Goal: Find contact information: Find contact information

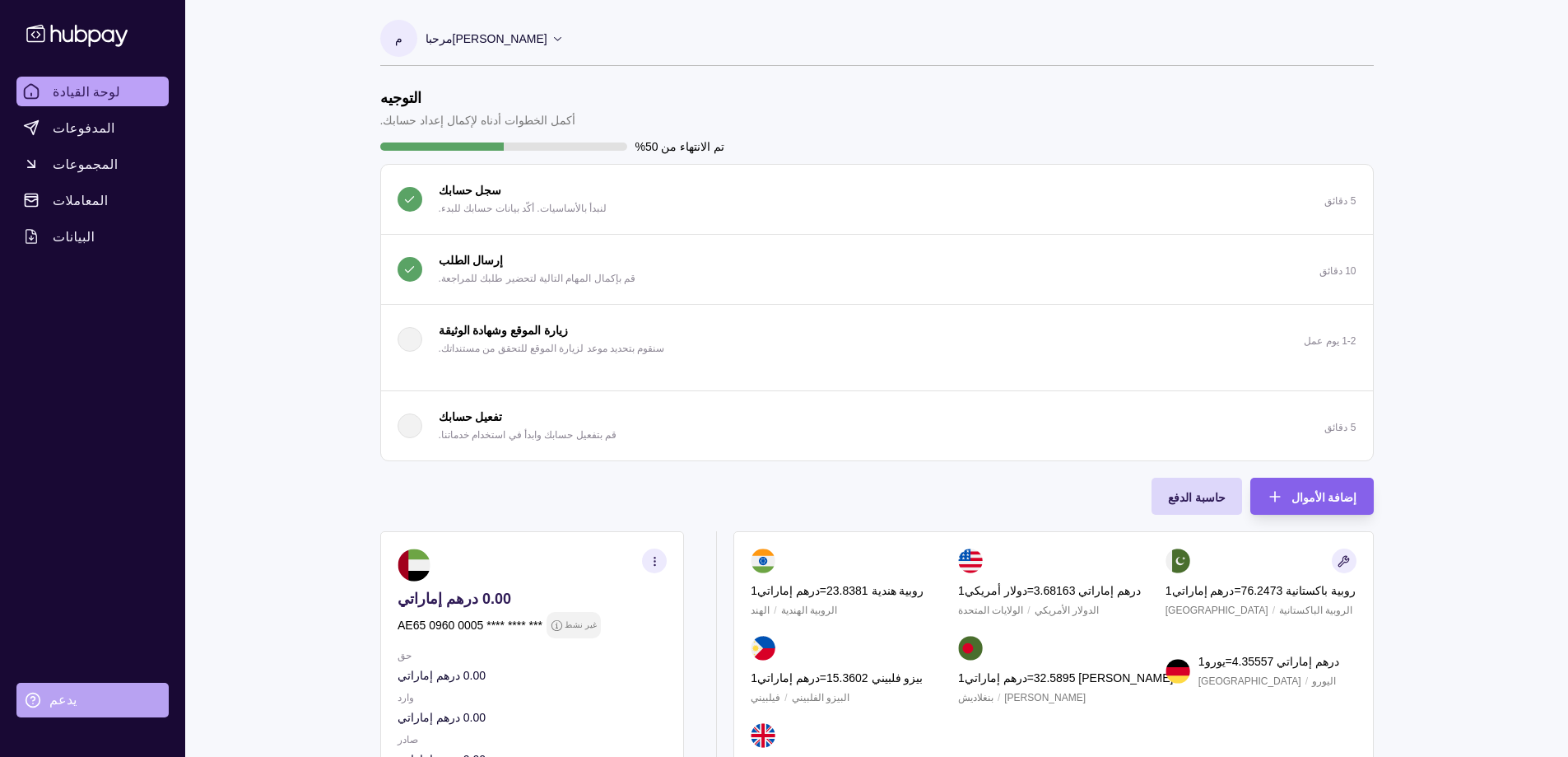
click at [59, 706] on font "يدعم" at bounding box center [63, 699] width 27 height 14
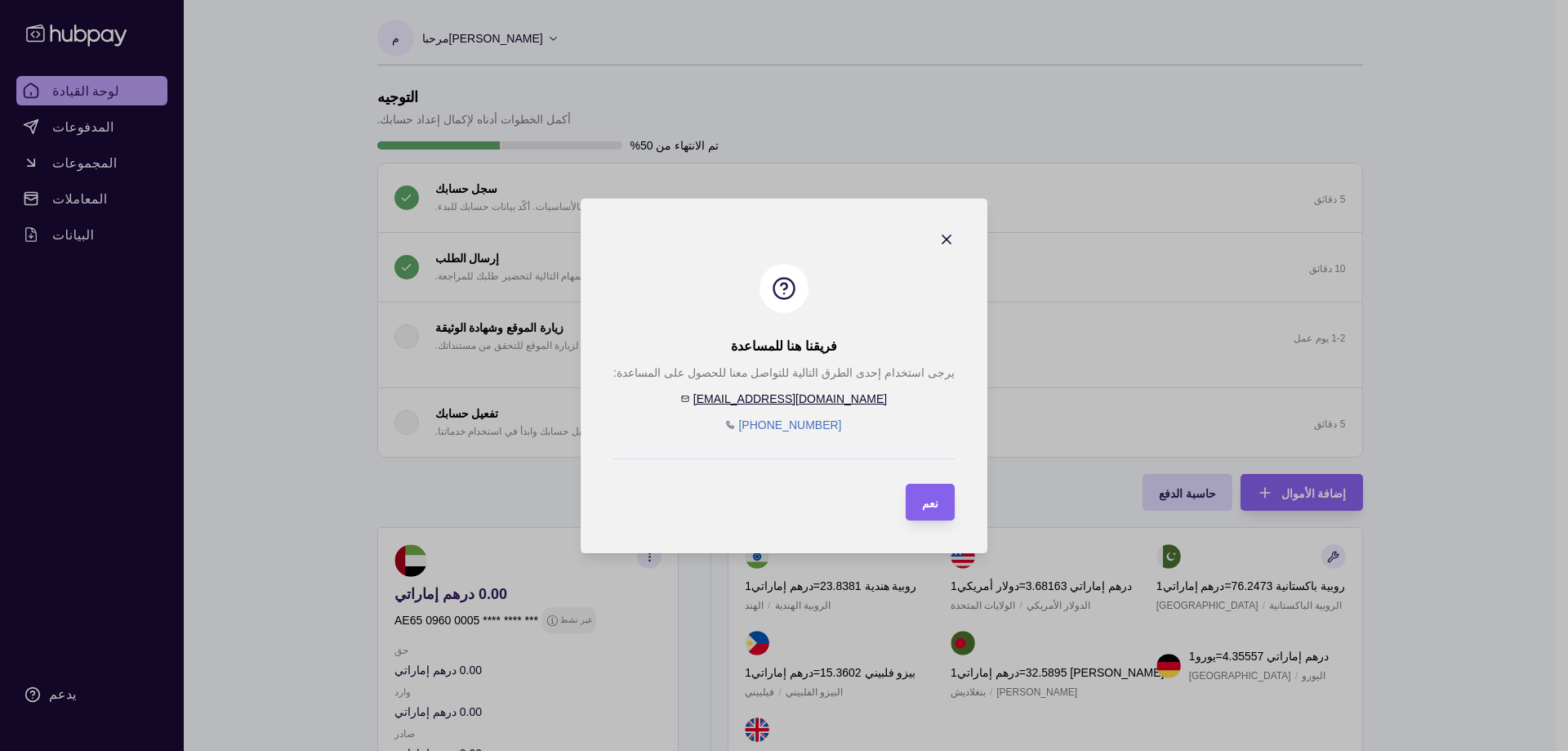
click at [823, 398] on font "[EMAIL_ADDRESS][DOMAIN_NAME]" at bounding box center [790, 398] width 194 height 13
drag, startPoint x: 840, startPoint y: 395, endPoint x: 730, endPoint y: 404, distance: 110.4
click at [730, 404] on div "يرجى استخدام إحدى الطرق التالية للتواصل معنا للحصول على المساعدة: [EMAIL_ADDRES…" at bounding box center [784, 398] width 341 height 70
copy font "[EMAIL_ADDRESS][DOMAIN_NAME]"
click at [938, 245] on icon "button" at bounding box center [946, 240] width 16 height 16
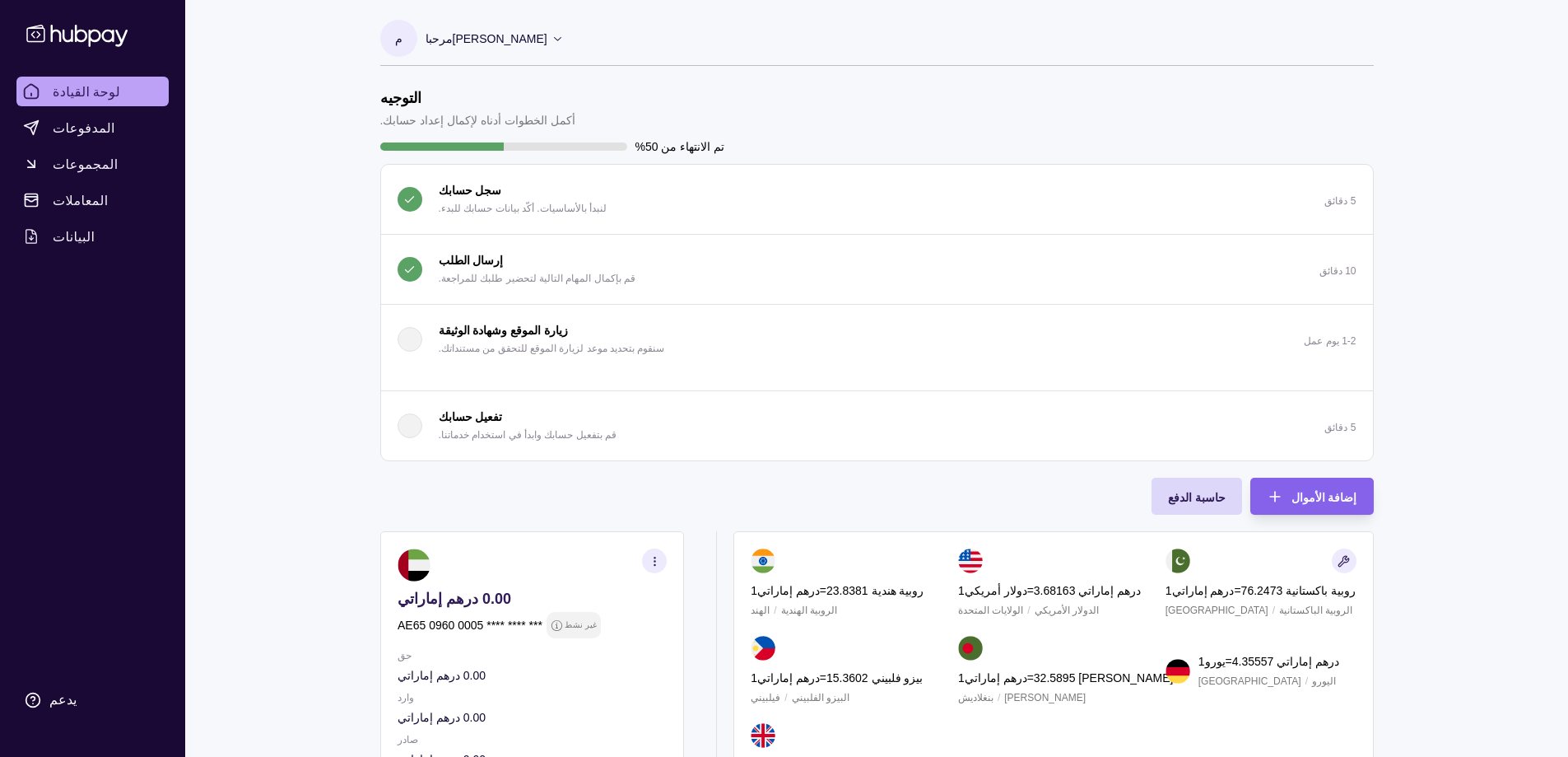
click at [467, 272] on font "قم بإكمال المهام التالية لتحضير طلبك للمراجعة." at bounding box center [537, 278] width 197 height 12
